Goal: Task Accomplishment & Management: Manage account settings

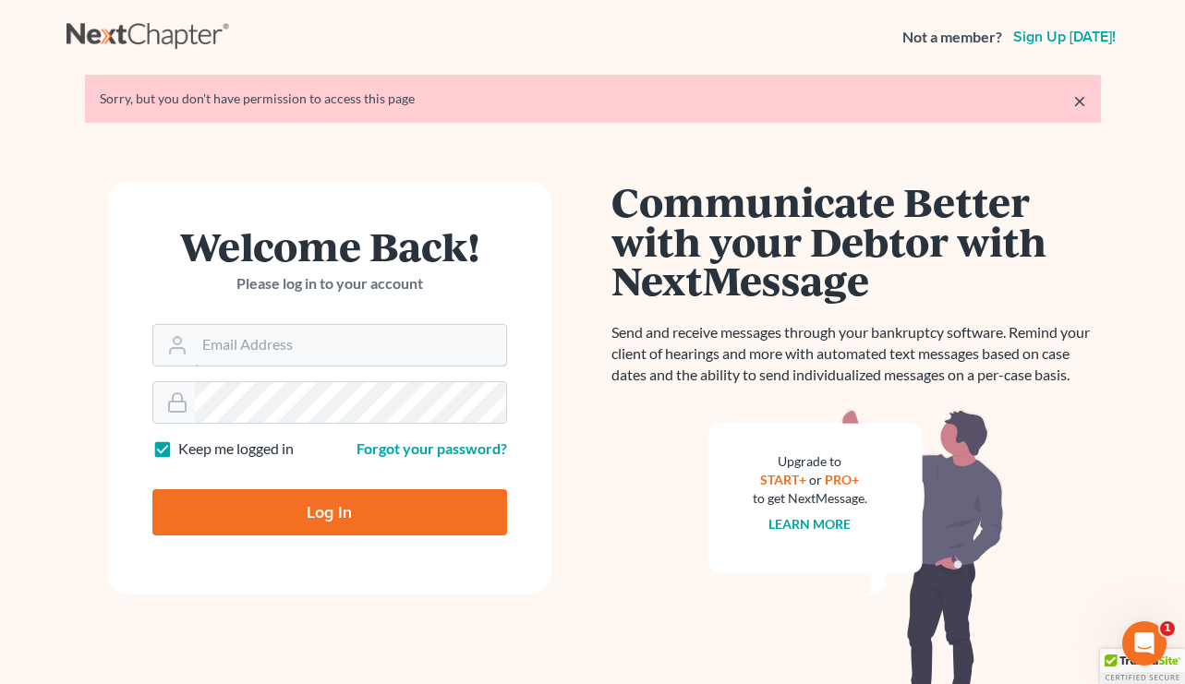
type input "[EMAIL_ADDRESS][DOMAIN_NAME]"
click at [219, 509] on input "Log In" at bounding box center [329, 513] width 355 height 46
type input "Thinking..."
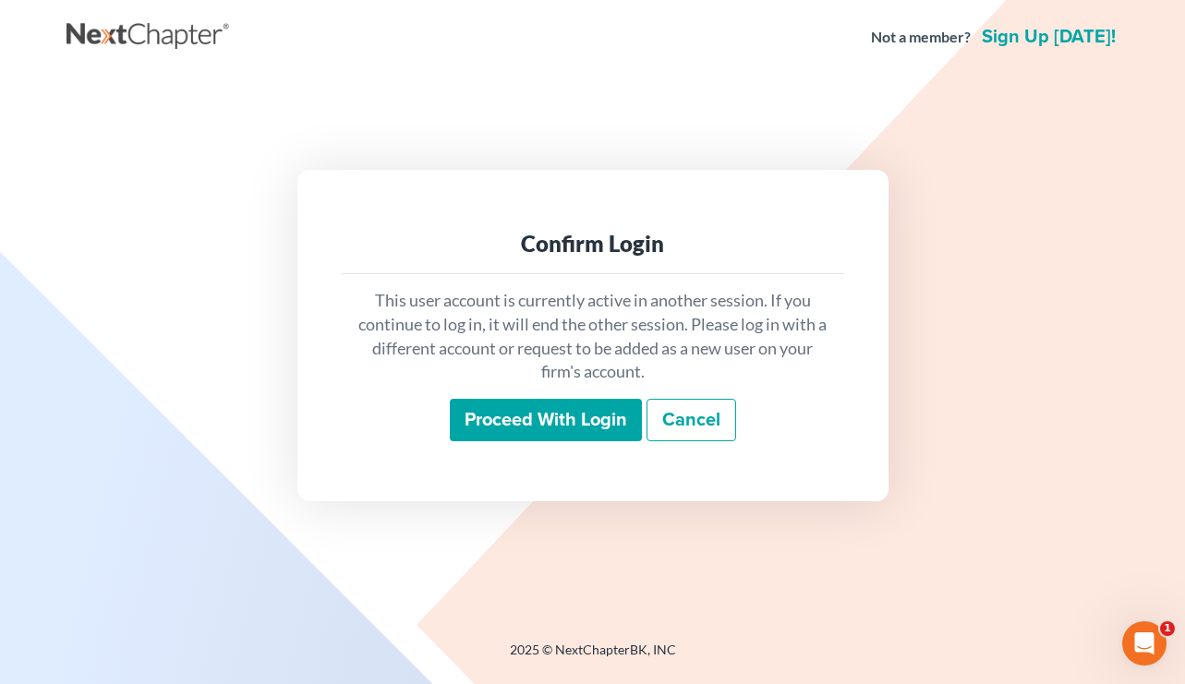
click at [529, 422] on input "Proceed with login" at bounding box center [546, 420] width 192 height 42
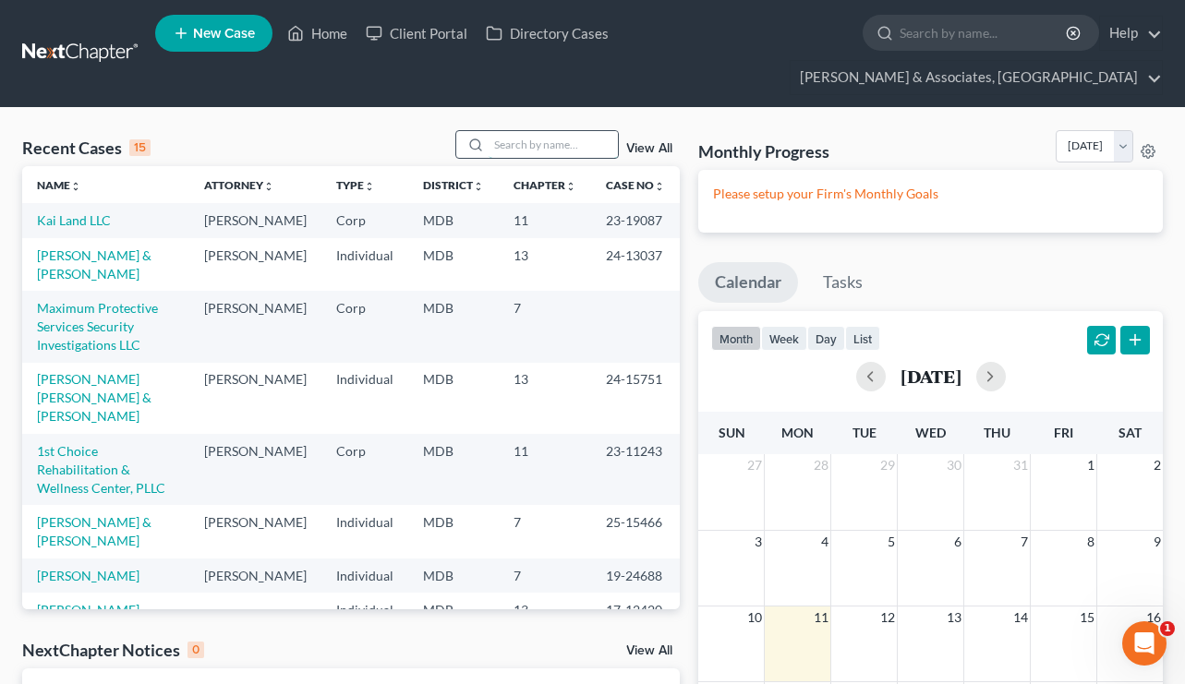
click at [557, 131] on input "search" at bounding box center [553, 144] width 129 height 27
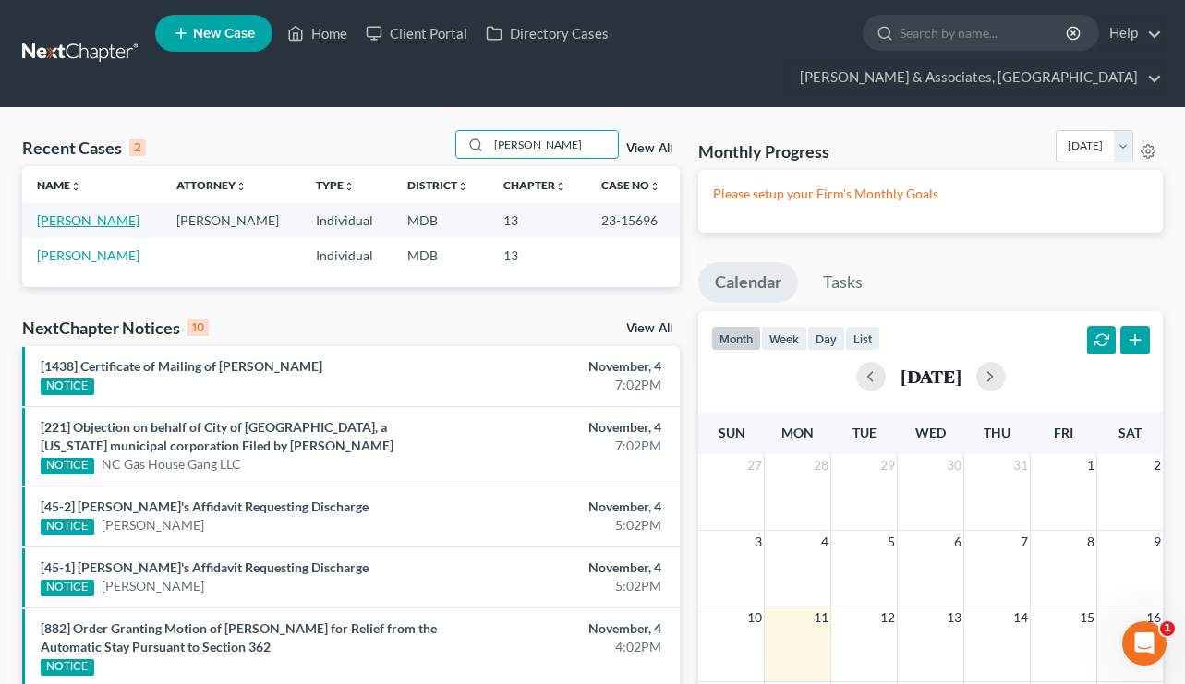
type input "[PERSON_NAME]"
click at [82, 212] on link "[PERSON_NAME]" at bounding box center [88, 220] width 103 height 16
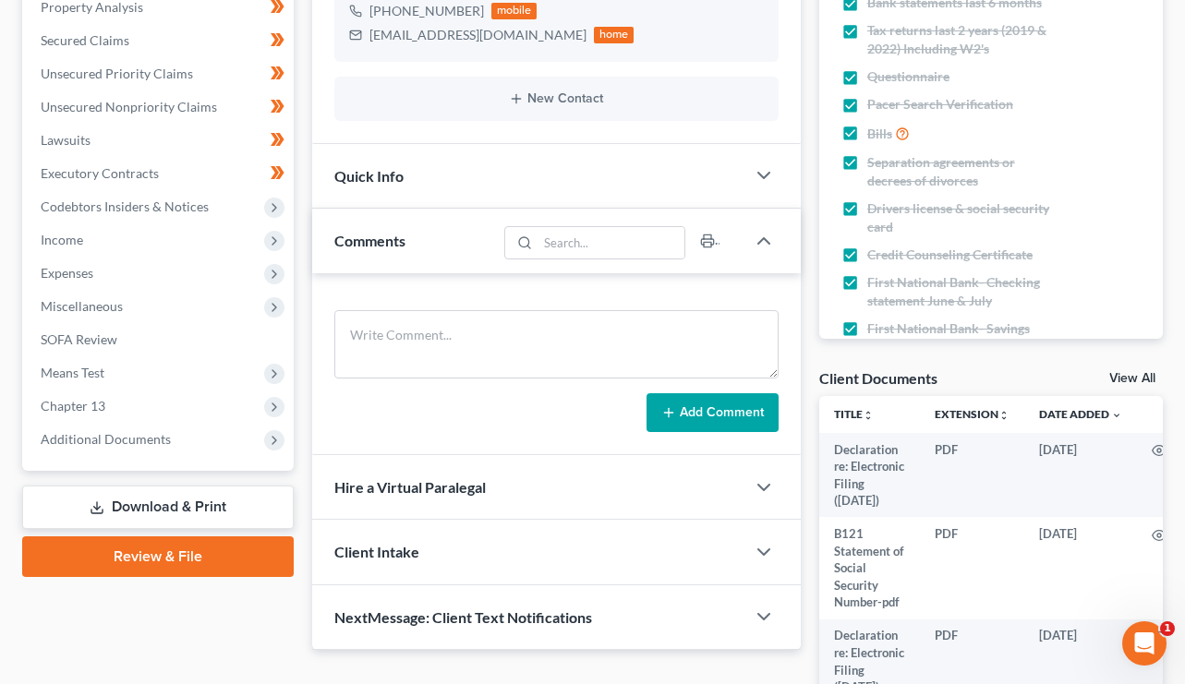
scroll to position [409, 0]
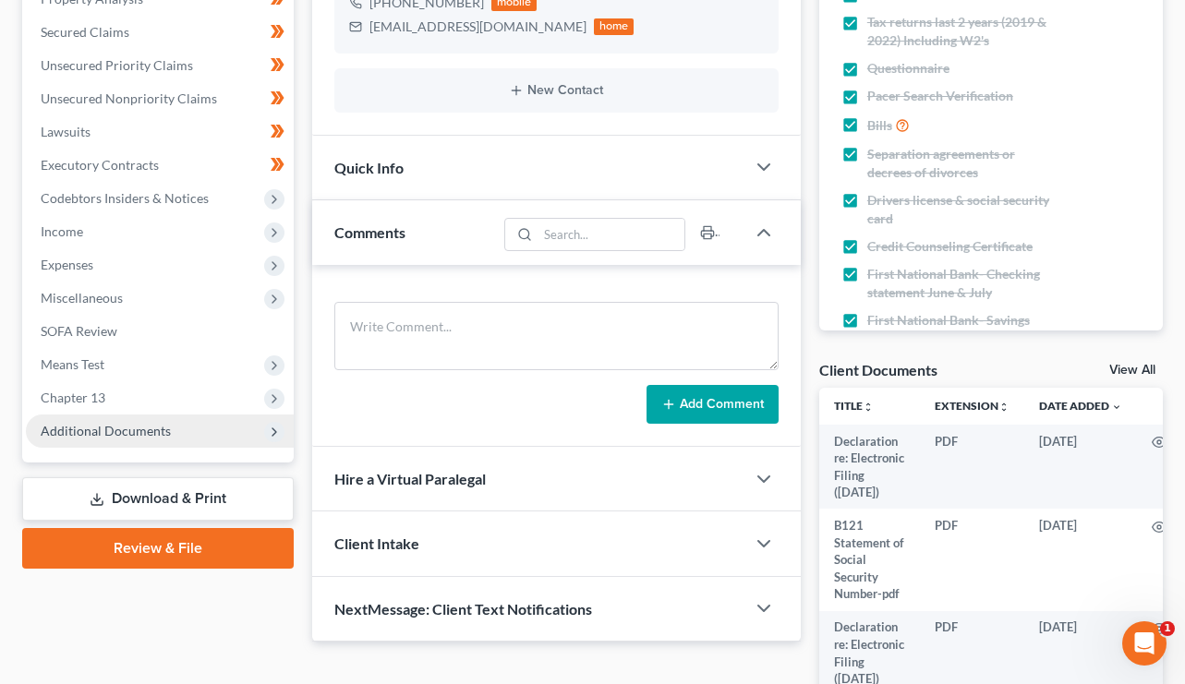
click at [79, 423] on span "Additional Documents" at bounding box center [106, 431] width 130 height 16
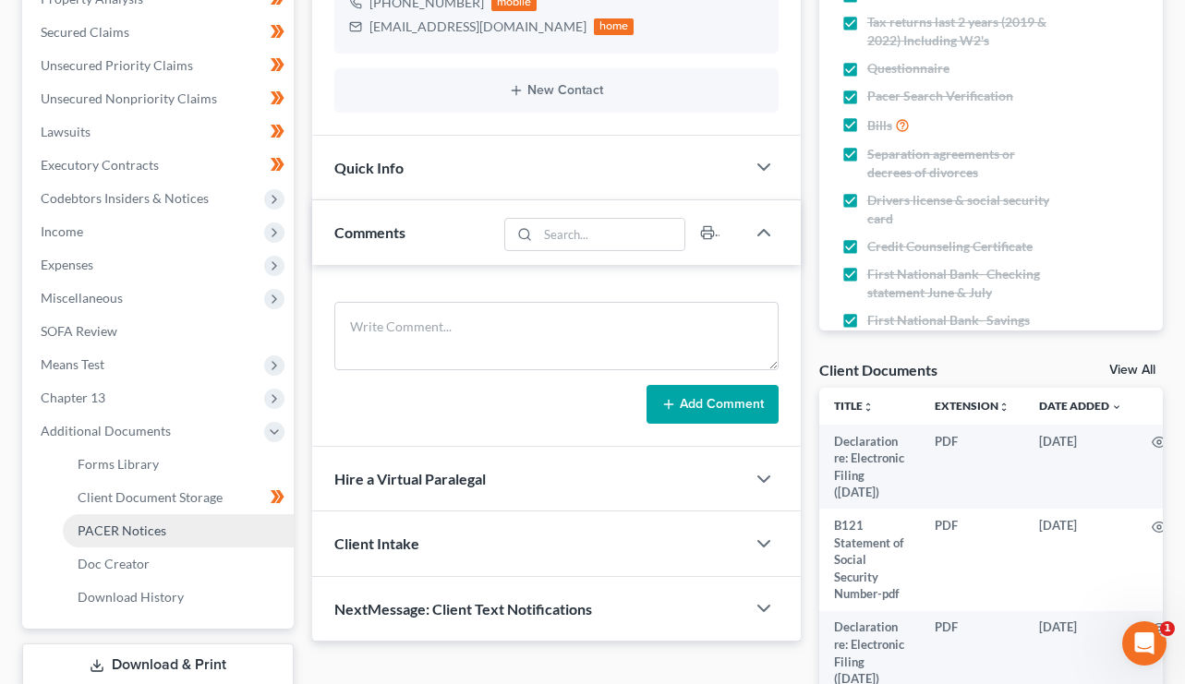
click at [108, 523] on span "PACER Notices" at bounding box center [122, 531] width 89 height 16
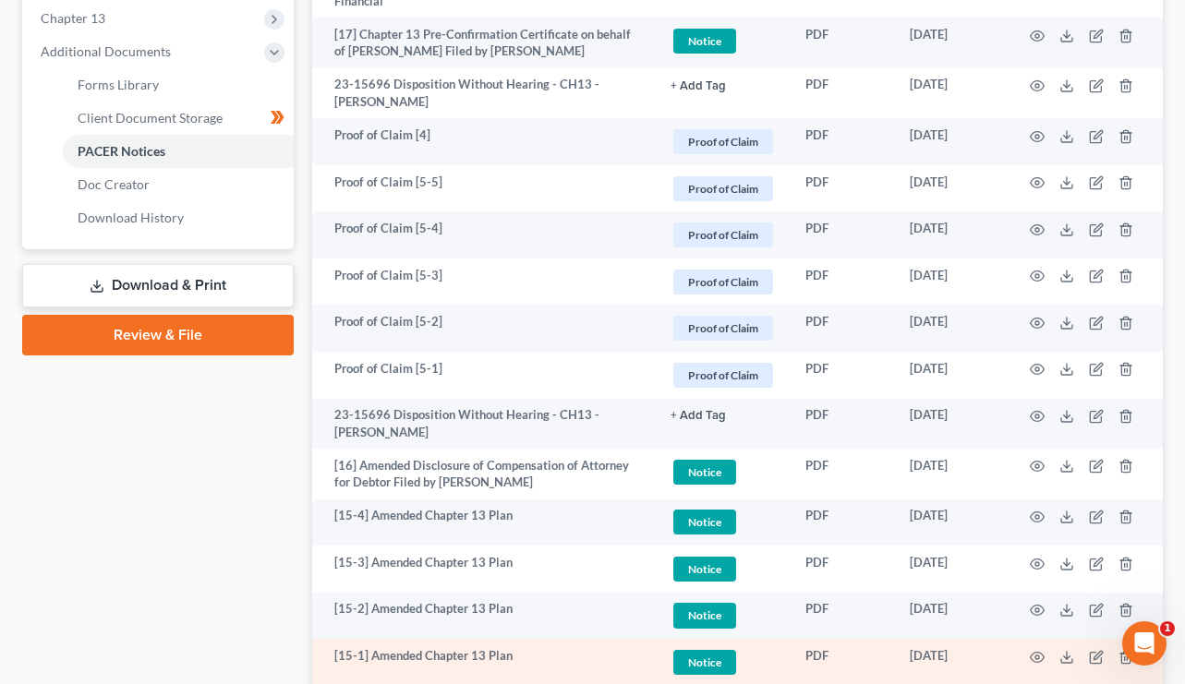
scroll to position [791, 0]
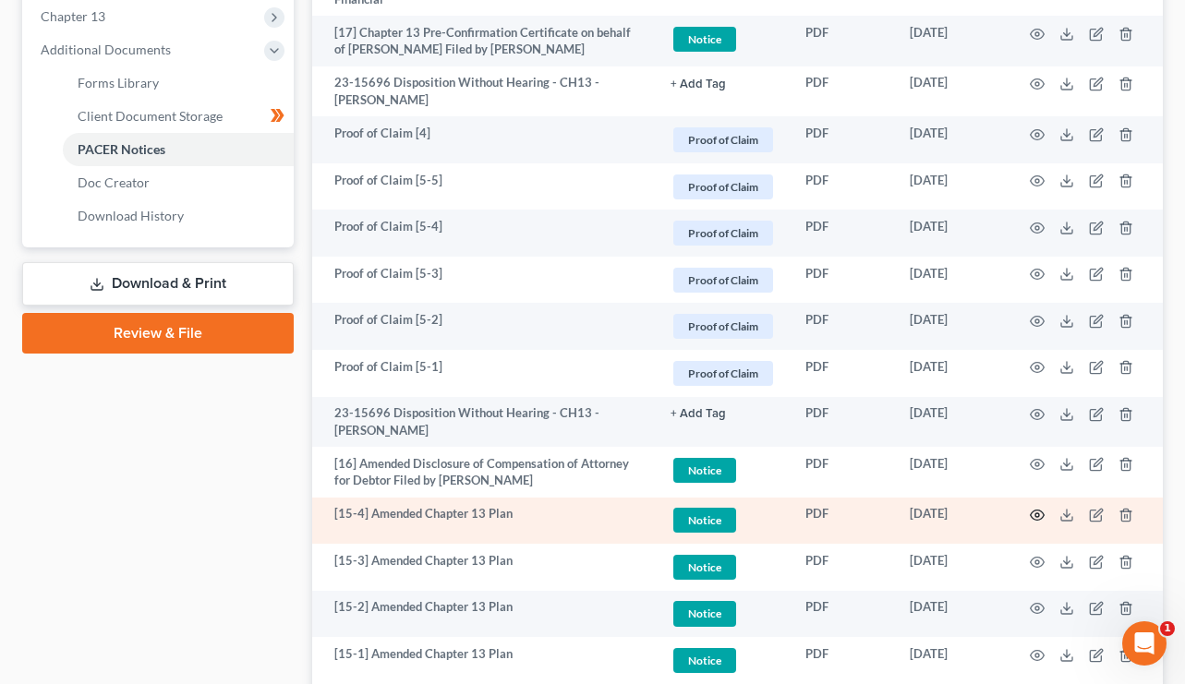
click at [1036, 514] on circle "button" at bounding box center [1037, 516] width 4 height 4
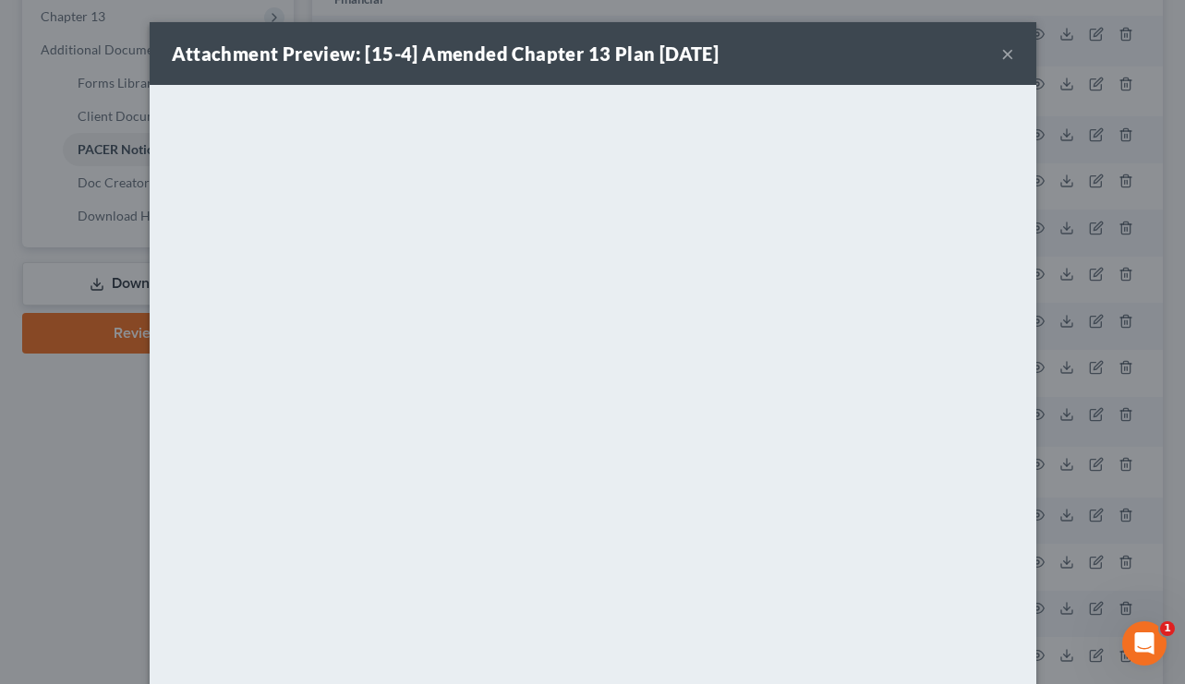
click at [1005, 60] on button "×" at bounding box center [1007, 53] width 13 height 22
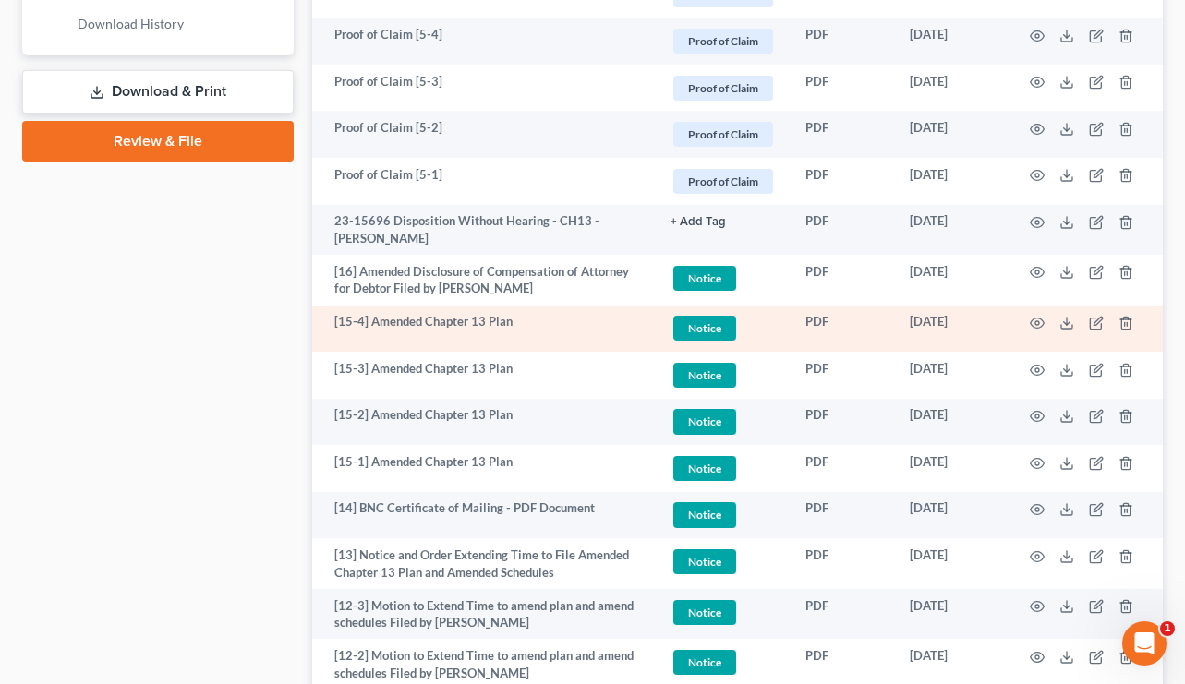
scroll to position [985, 0]
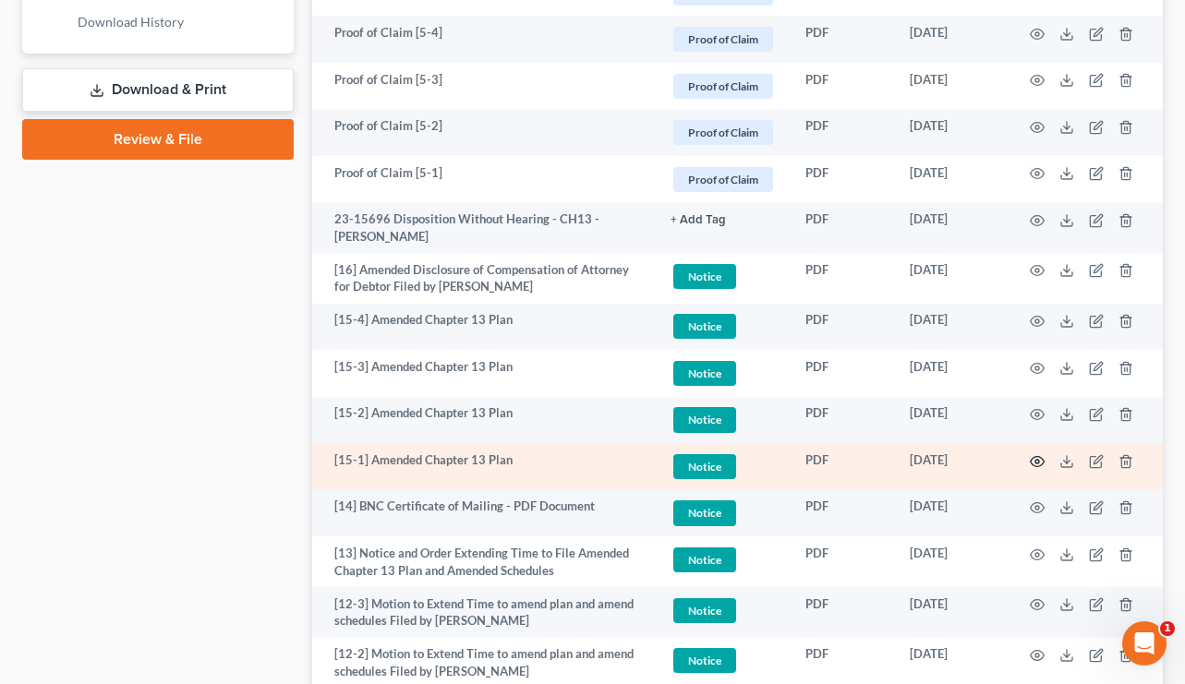
click at [1039, 460] on circle "button" at bounding box center [1037, 462] width 4 height 4
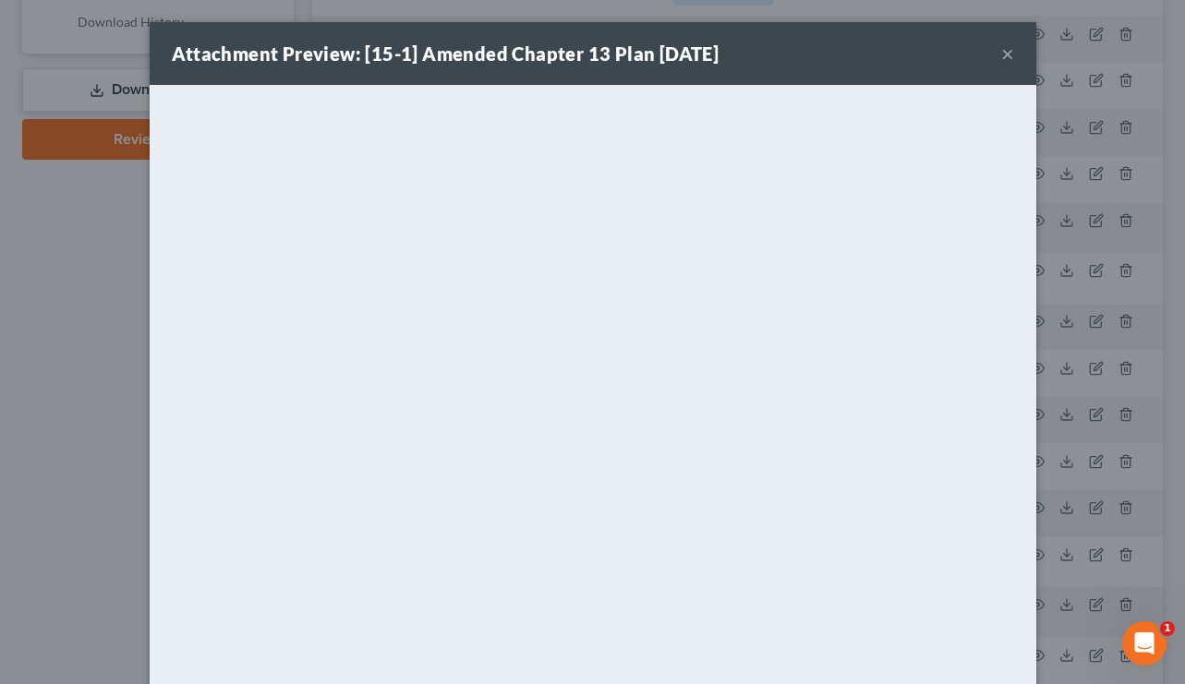
click at [1006, 53] on button "×" at bounding box center [1007, 53] width 13 height 22
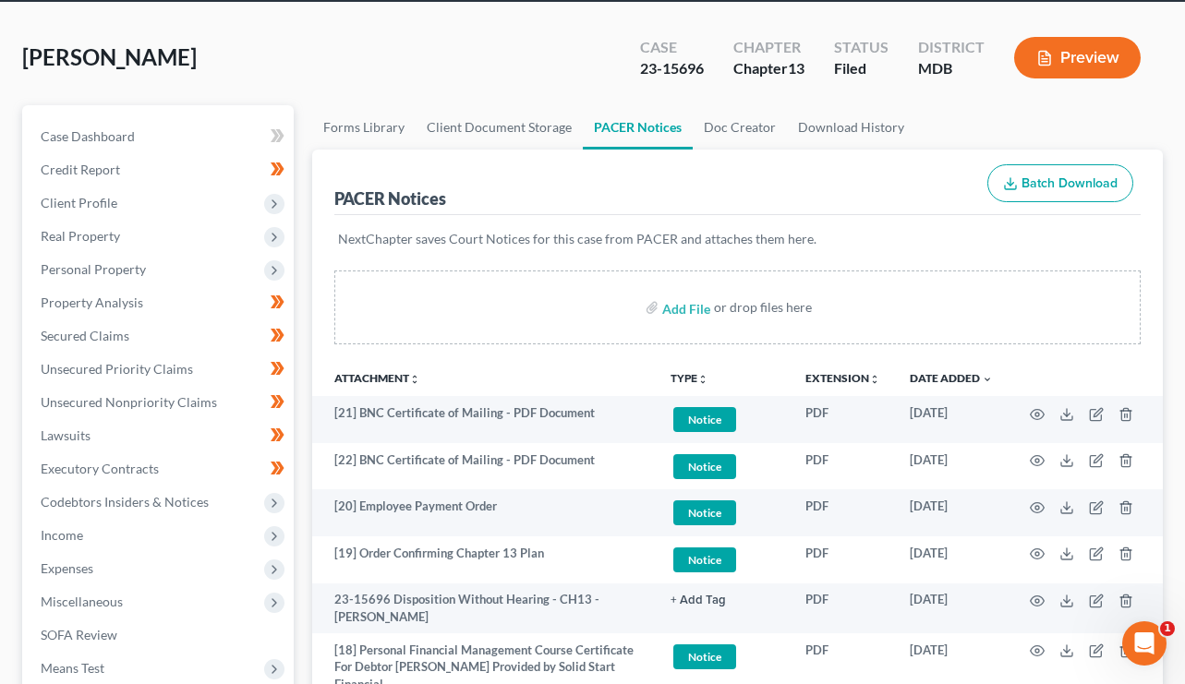
scroll to position [0, 0]
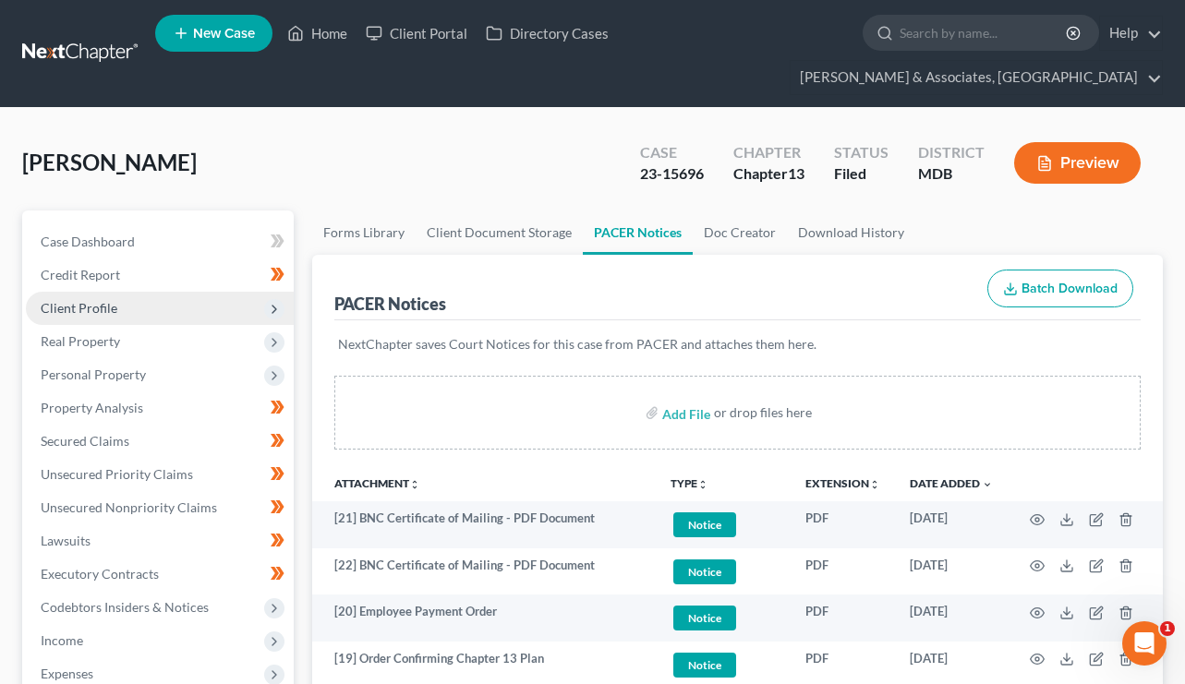
click at [81, 300] on span "Client Profile" at bounding box center [79, 308] width 77 height 16
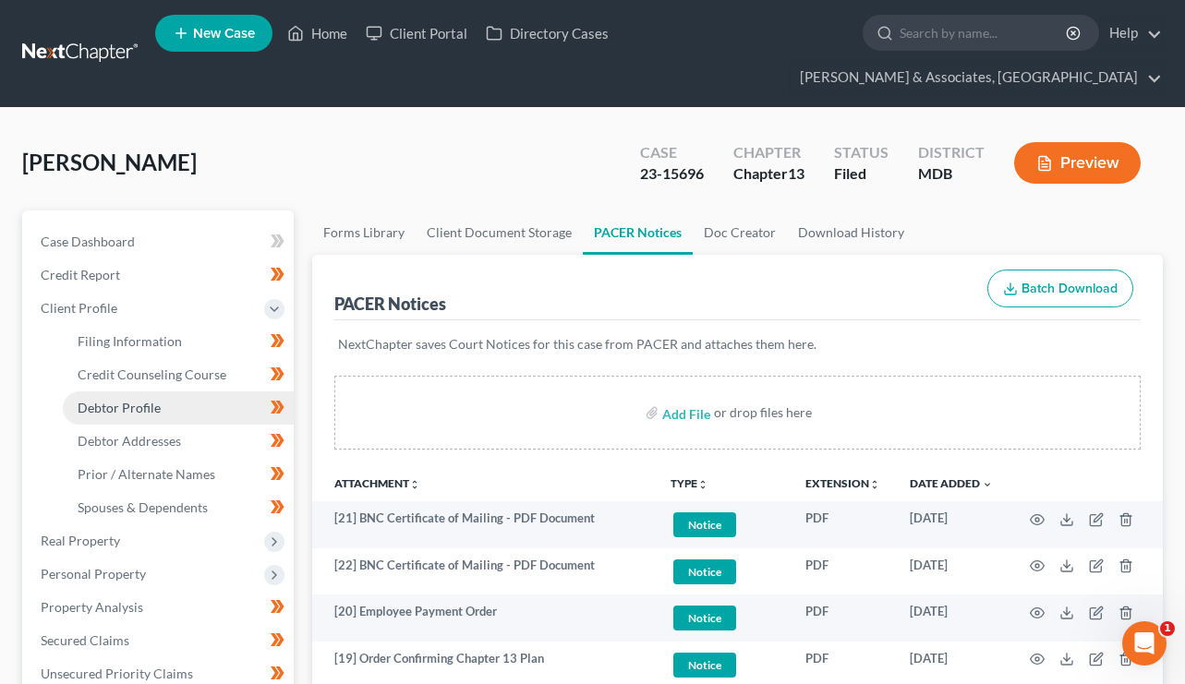
click at [131, 400] on span "Debtor Profile" at bounding box center [119, 408] width 83 height 16
select select "3"
select select "2"
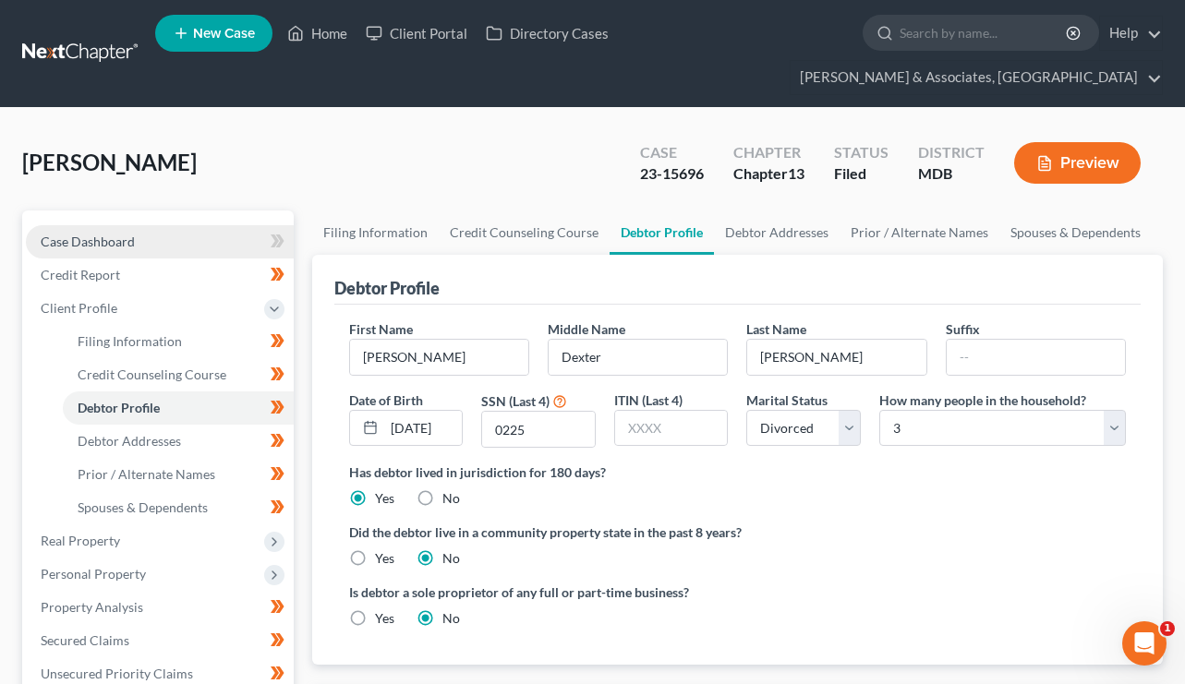
click at [88, 234] on span "Case Dashboard" at bounding box center [88, 242] width 94 height 16
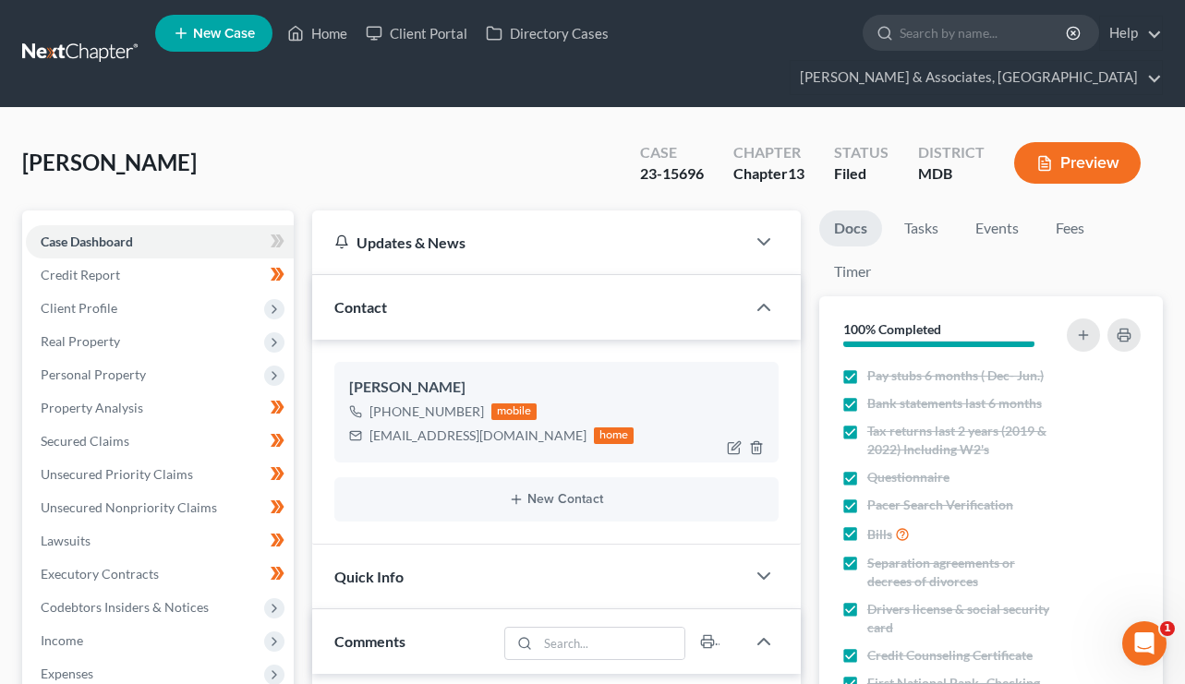
drag, startPoint x: 475, startPoint y: 378, endPoint x: 388, endPoint y: 380, distance: 86.8
click at [388, 403] on div "[PHONE_NUMBER]" at bounding box center [426, 412] width 115 height 18
copy div "[PHONE_NUMBER]"
